Goal: Find specific page/section: Find specific page/section

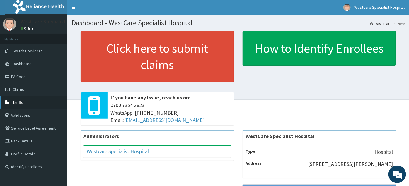
drag, startPoint x: 23, startPoint y: 106, endPoint x: 28, endPoint y: 103, distance: 5.0
click at [23, 106] on link "Tariffs" at bounding box center [33, 102] width 67 height 13
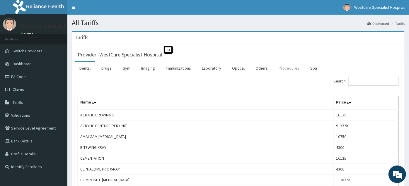
click at [285, 72] on link "Procedures" at bounding box center [289, 68] width 30 height 12
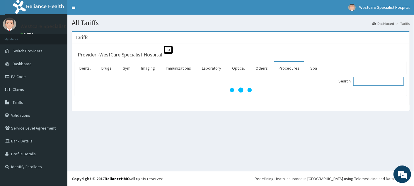
click at [379, 83] on input "Search:" at bounding box center [378, 81] width 50 height 9
type input "oxygen"
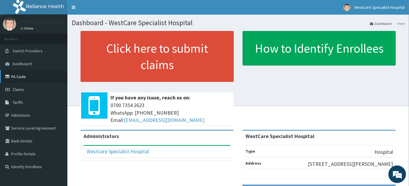
click at [23, 76] on link "PA Code" at bounding box center [33, 76] width 67 height 13
